Goal: Task Accomplishment & Management: Use online tool/utility

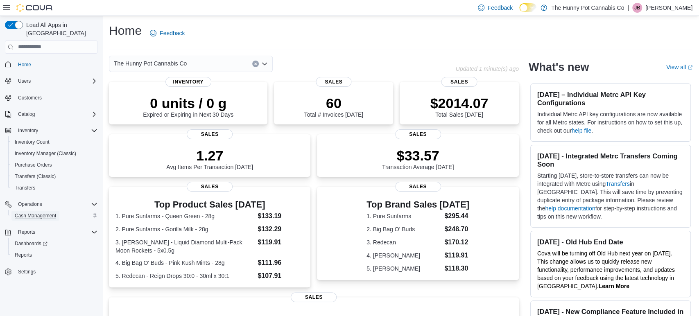
click at [26, 212] on span "Cash Management" at bounding box center [35, 215] width 41 height 7
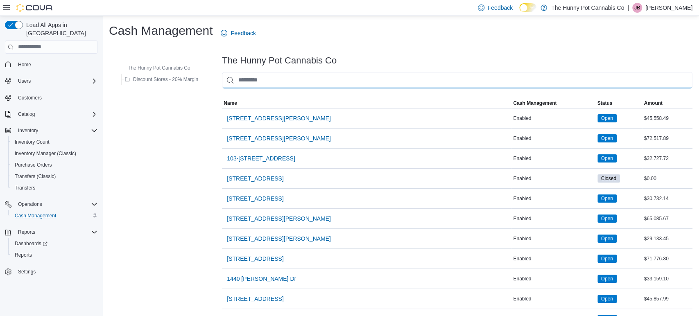
click at [311, 76] on input "This is a search bar. As you type, the results lower in the page will automatic…" at bounding box center [457, 80] width 470 height 16
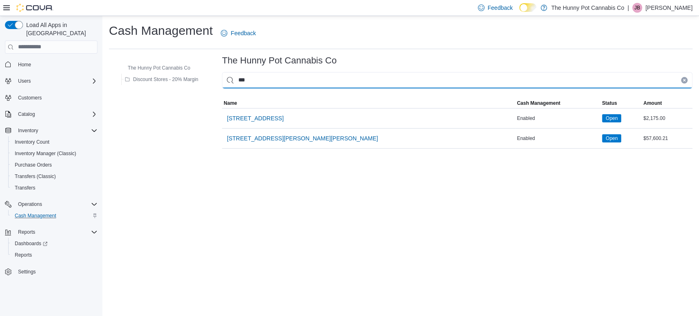
type input "****"
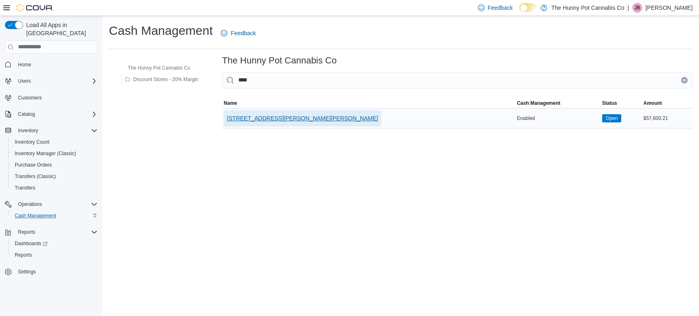
click at [247, 118] on span "[STREET_ADDRESS][PERSON_NAME][PERSON_NAME]" at bounding box center [302, 118] width 151 height 8
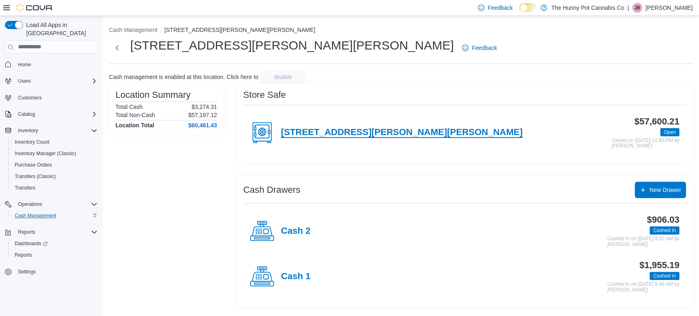
click at [318, 128] on h4 "[STREET_ADDRESS][PERSON_NAME][PERSON_NAME]" at bounding box center [401, 132] width 241 height 11
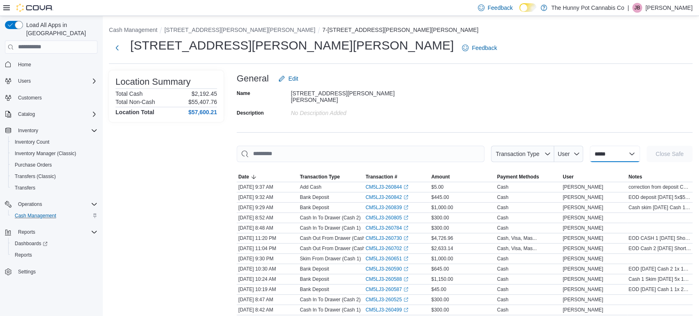
click at [589, 154] on select "**********" at bounding box center [614, 154] width 50 height 16
select select "**********"
click at [589, 146] on select "**********" at bounding box center [614, 154] width 50 height 16
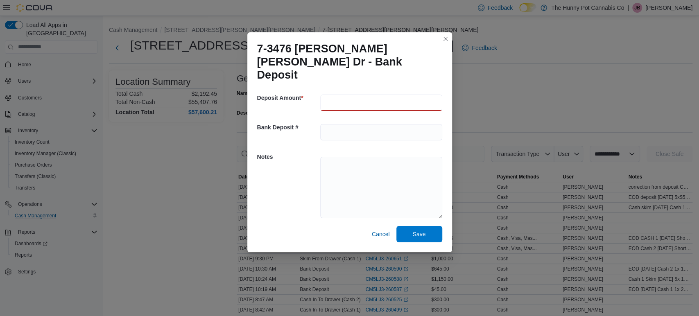
click at [426, 96] on input "number" at bounding box center [381, 103] width 122 height 16
type input "***"
click at [409, 159] on textarea at bounding box center [381, 187] width 122 height 61
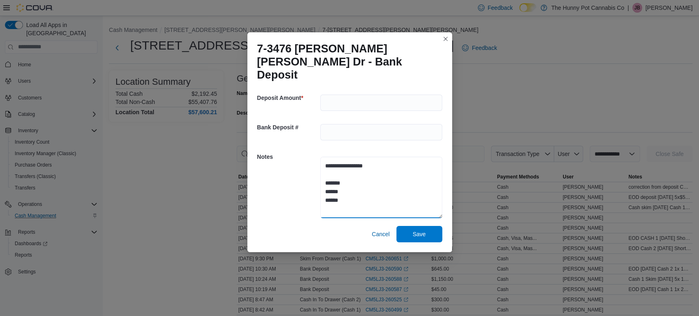
click at [393, 158] on textarea "**********" at bounding box center [381, 187] width 122 height 61
type textarea "**********"
click at [427, 226] on span "Save" at bounding box center [419, 234] width 36 height 16
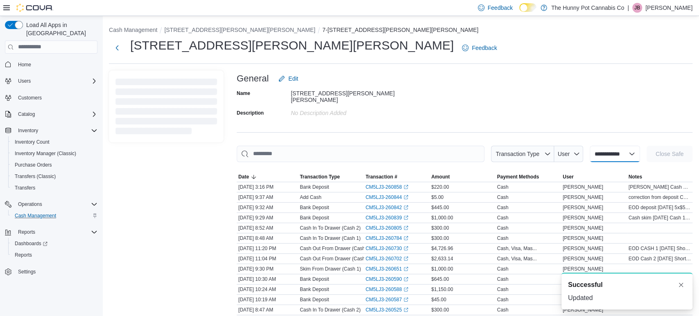
select select
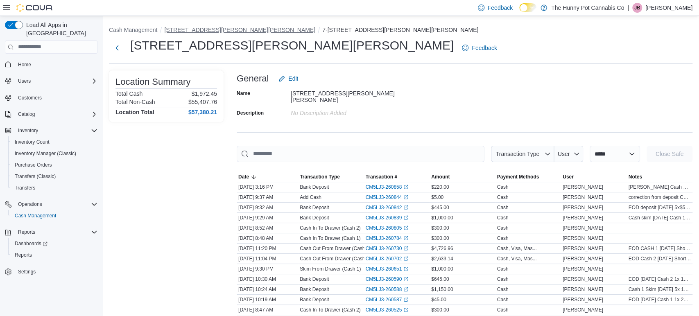
click at [198, 29] on button "[STREET_ADDRESS][PERSON_NAME][PERSON_NAME]" at bounding box center [239, 30] width 151 height 7
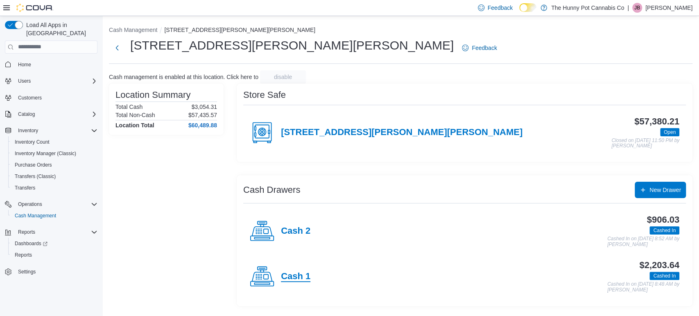
click at [300, 275] on h4 "Cash 1" at bounding box center [295, 276] width 29 height 11
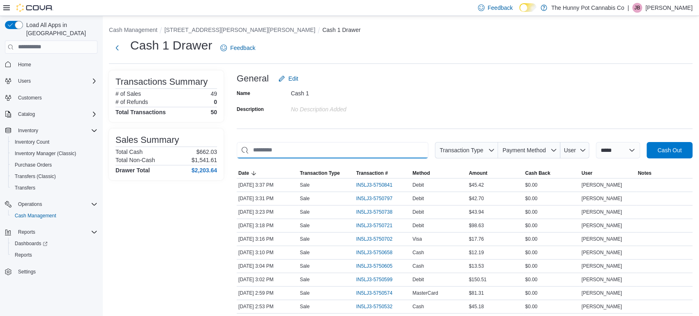
click at [367, 153] on input "This is a search bar. As you type, the results lower in the page will automatic…" at bounding box center [333, 150] width 192 height 16
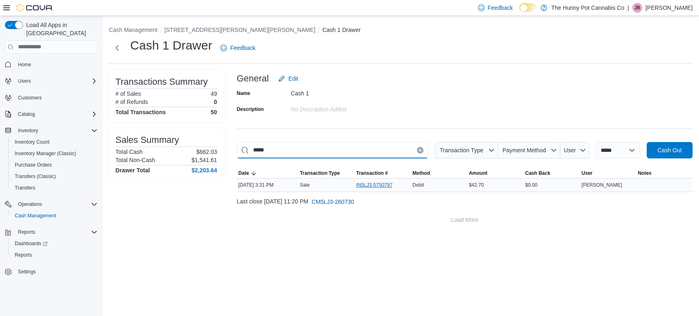
type input "*****"
click at [374, 184] on span "IN5LJ3-5750797" at bounding box center [374, 185] width 36 height 7
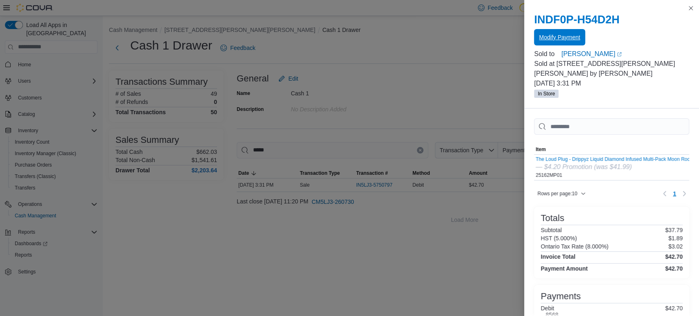
click at [572, 38] on span "Modify Payment" at bounding box center [559, 37] width 41 height 8
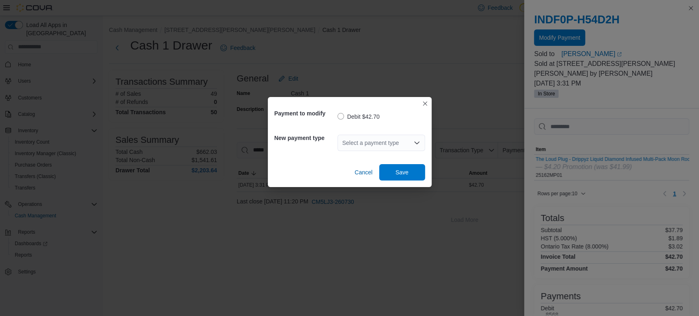
click at [401, 130] on div "Select a payment type" at bounding box center [381, 143] width 88 height 26
click at [403, 140] on div "Select a payment type" at bounding box center [381, 143] width 88 height 16
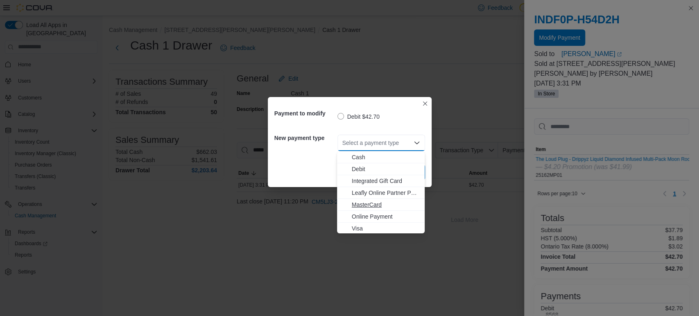
click at [379, 209] on button "MasterCard" at bounding box center [381, 205] width 88 height 12
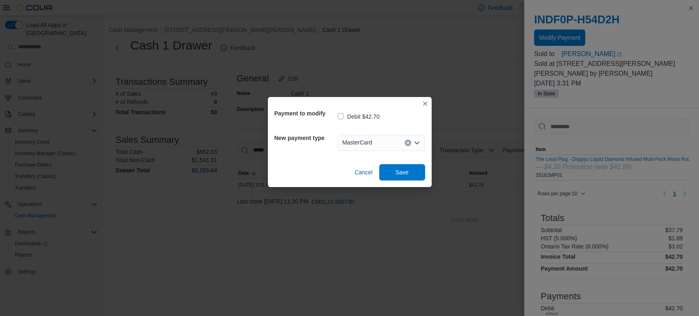
click at [390, 156] on div "New payment type MasterCard" at bounding box center [349, 142] width 151 height 29
click at [402, 173] on span "Save" at bounding box center [401, 172] width 13 height 8
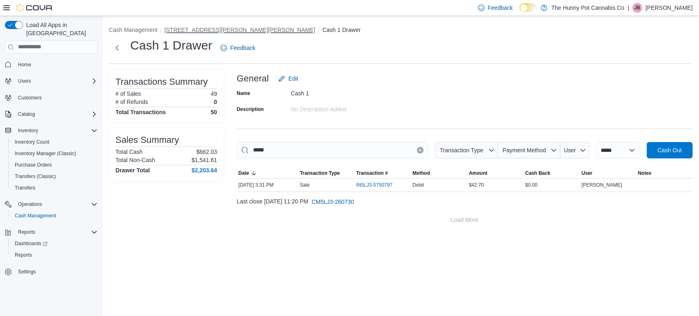
click at [175, 27] on button "[STREET_ADDRESS][PERSON_NAME][PERSON_NAME]" at bounding box center [239, 30] width 151 height 7
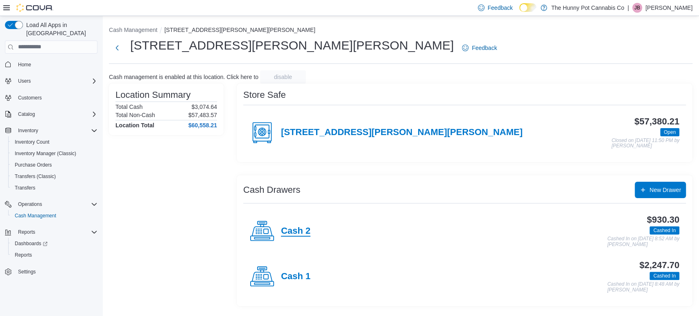
click at [297, 231] on h4 "Cash 2" at bounding box center [295, 231] width 29 height 11
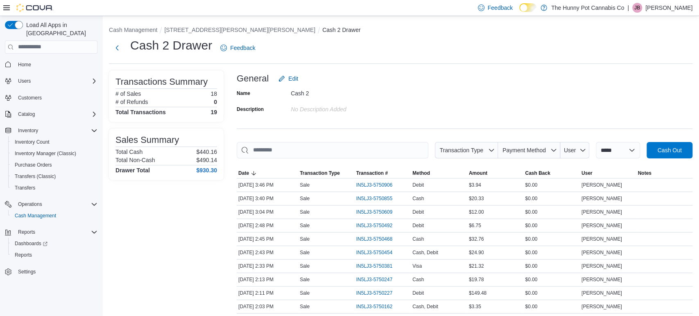
scroll to position [19, 0]
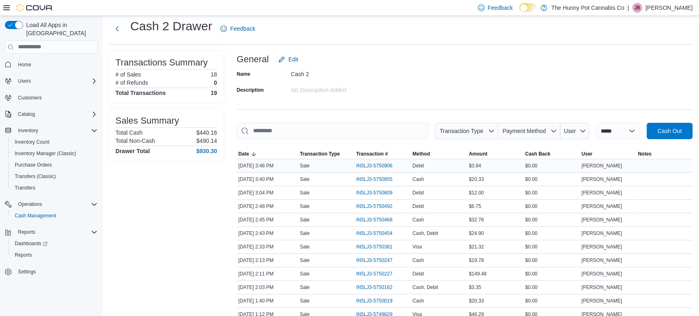
click at [354, 164] on div "IN5LJ3-5750906" at bounding box center [382, 165] width 56 height 13
click at [357, 164] on span "IN5LJ3-5750906" at bounding box center [374, 165] width 36 height 7
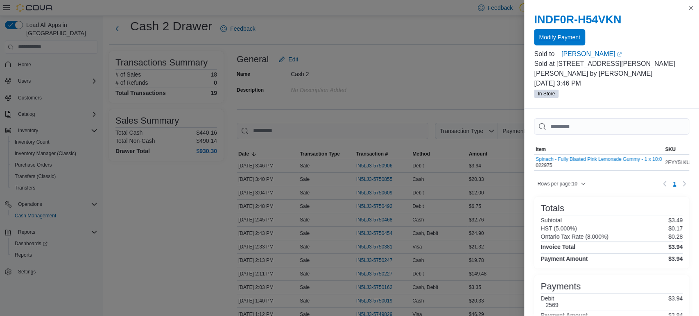
click at [571, 37] on span "Modify Payment" at bounding box center [559, 37] width 41 height 8
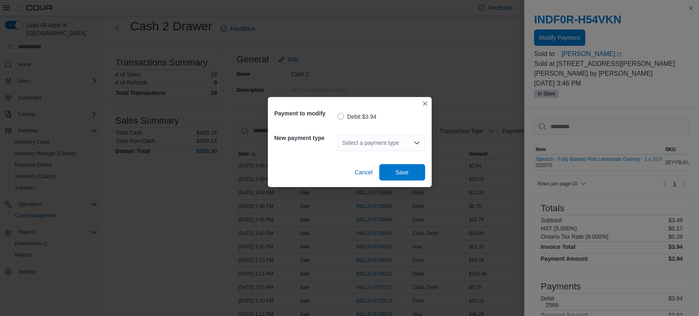
click at [402, 147] on div "Select a payment type" at bounding box center [381, 143] width 88 height 16
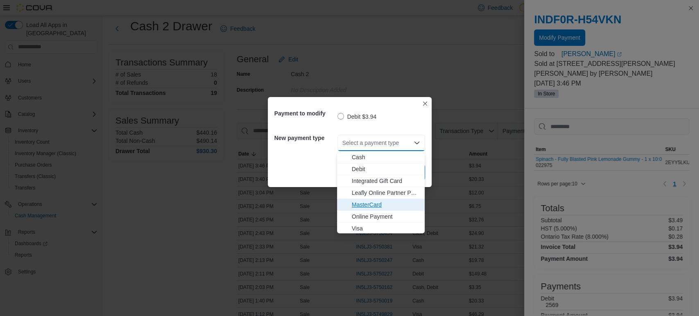
click at [358, 208] on span "MasterCard" at bounding box center [386, 205] width 68 height 8
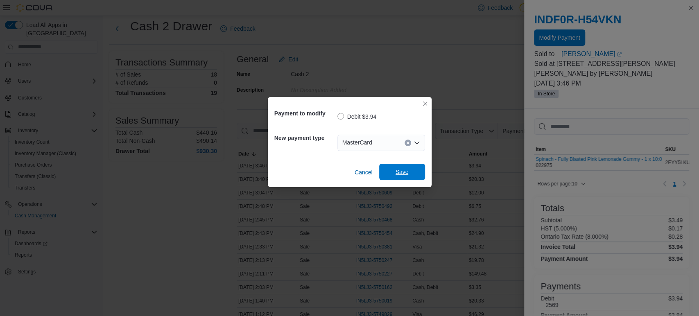
click at [395, 178] on span "Save" at bounding box center [402, 172] width 36 height 16
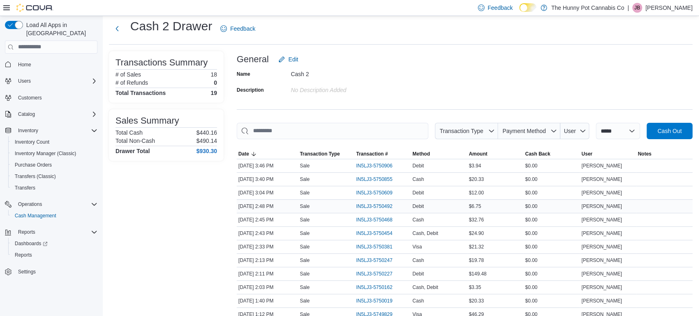
scroll to position [0, 0]
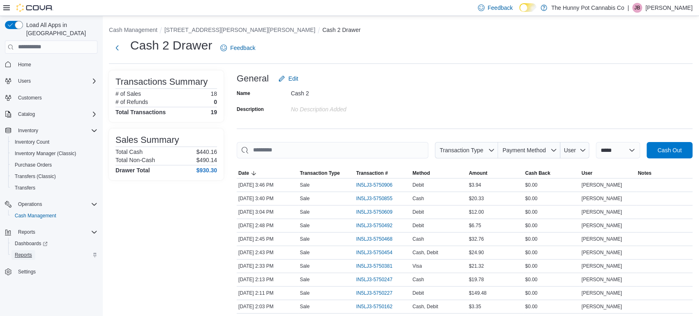
click at [28, 252] on span "Reports" at bounding box center [23, 255] width 17 height 7
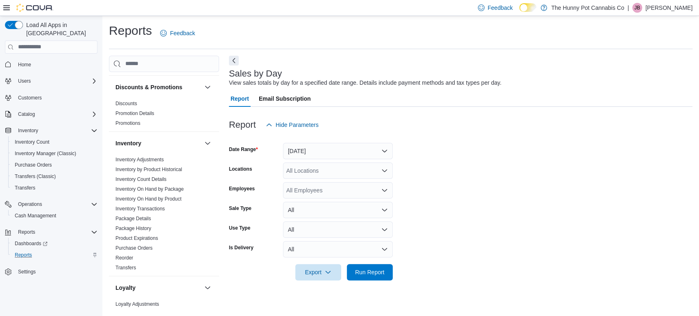
scroll to position [79, 0]
click at [171, 201] on link "Inventory On Hand by Product" at bounding box center [148, 199] width 66 height 6
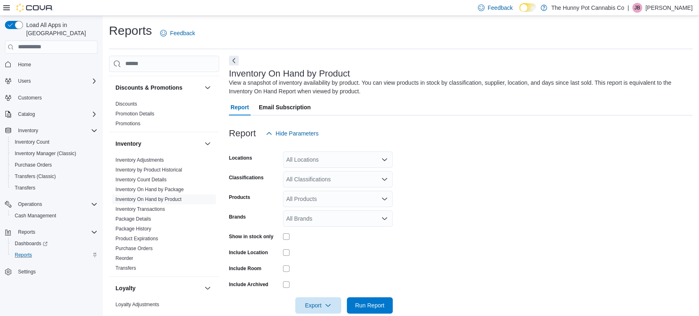
scroll to position [13, 0]
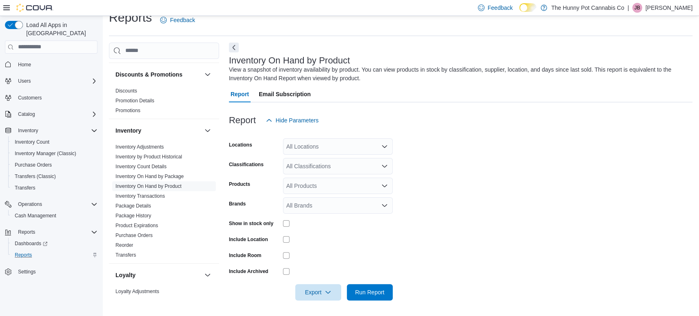
click at [316, 158] on div "All Classifications" at bounding box center [338, 166] width 110 height 16
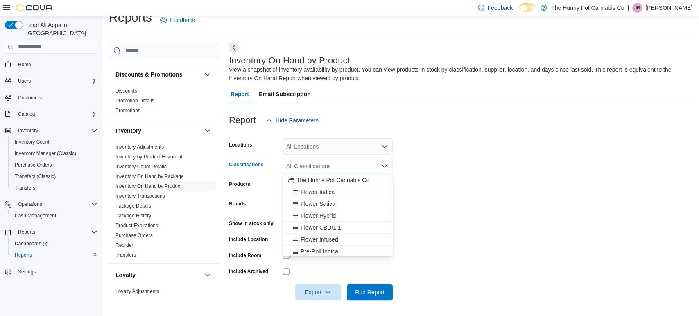
click at [317, 153] on div "All Locations" at bounding box center [338, 146] width 110 height 16
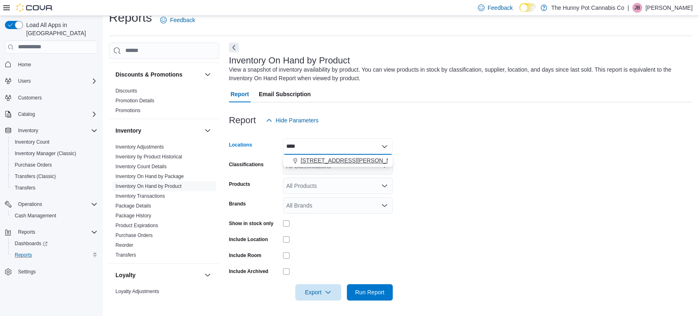
type input "****"
click at [324, 155] on button "[STREET_ADDRESS][PERSON_NAME][PERSON_NAME]" at bounding box center [338, 161] width 110 height 12
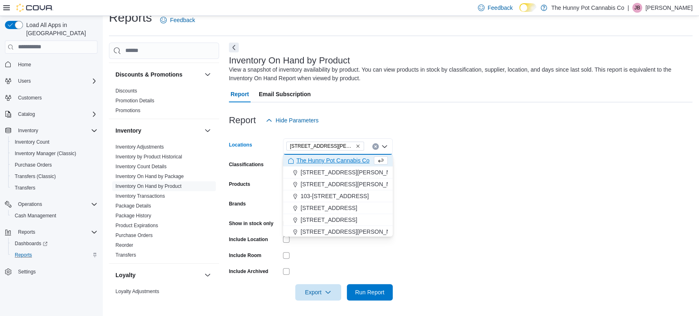
click at [422, 174] on form "Locations [STREET_ADDRESS][PERSON_NAME][PERSON_NAME][PERSON_NAME] Selected. [ST…" at bounding box center [460, 215] width 463 height 172
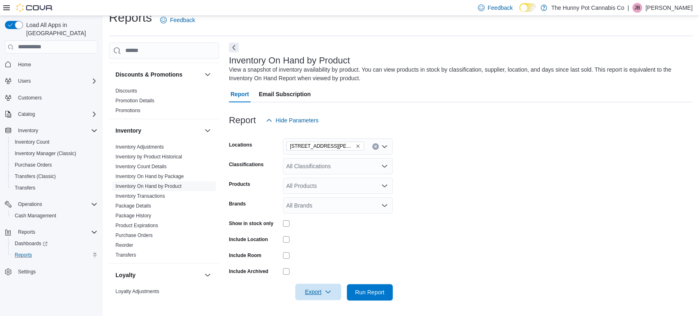
click at [309, 291] on span "Export" at bounding box center [318, 292] width 36 height 16
click at [325, 245] on span "Export to Excel" at bounding box center [319, 243] width 37 height 7
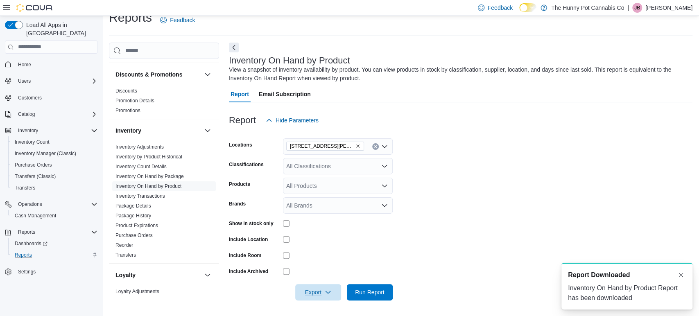
scroll to position [0, 0]
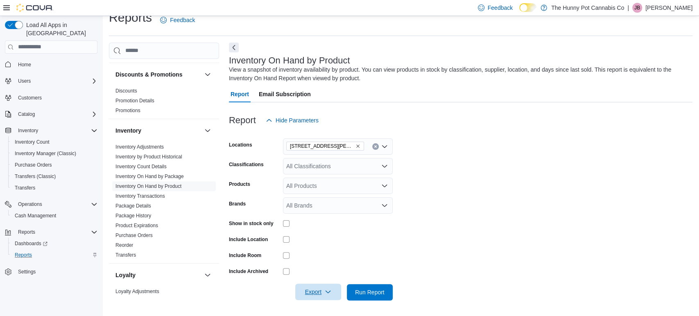
click at [312, 295] on span "Export" at bounding box center [318, 292] width 36 height 16
click at [307, 248] on button "Export to Excel" at bounding box center [319, 243] width 47 height 16
